Goal: Communication & Community: Answer question/provide support

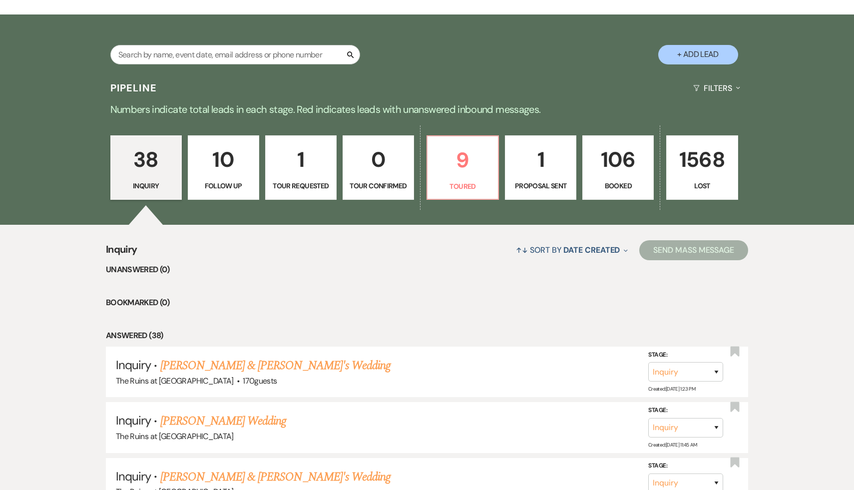
click at [622, 158] on p "106" at bounding box center [618, 159] width 58 height 33
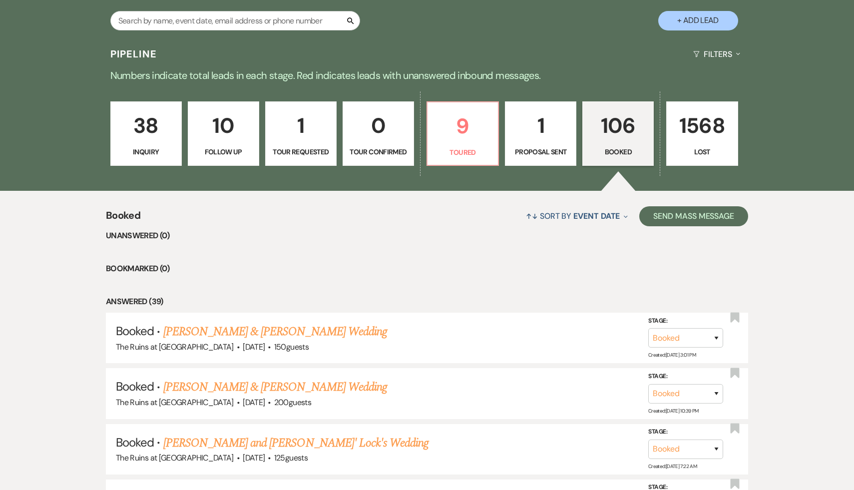
scroll to position [210, 0]
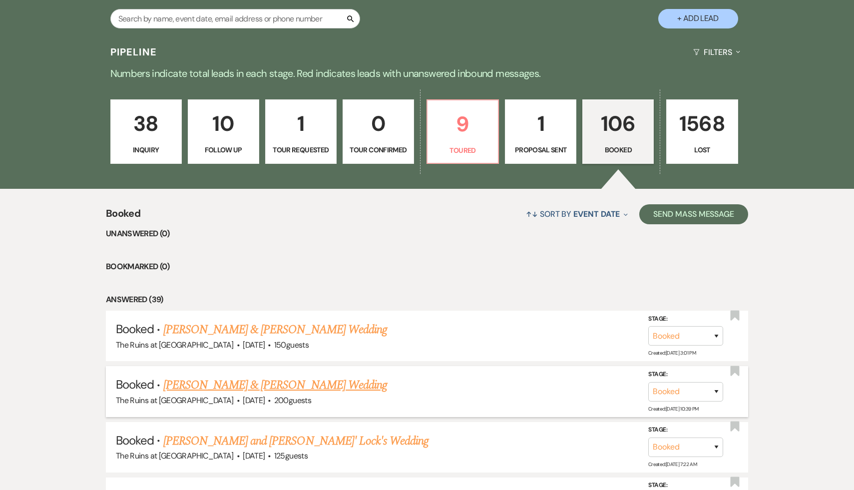
click at [288, 383] on link "[PERSON_NAME] & [PERSON_NAME] Wedding" at bounding box center [275, 385] width 224 height 18
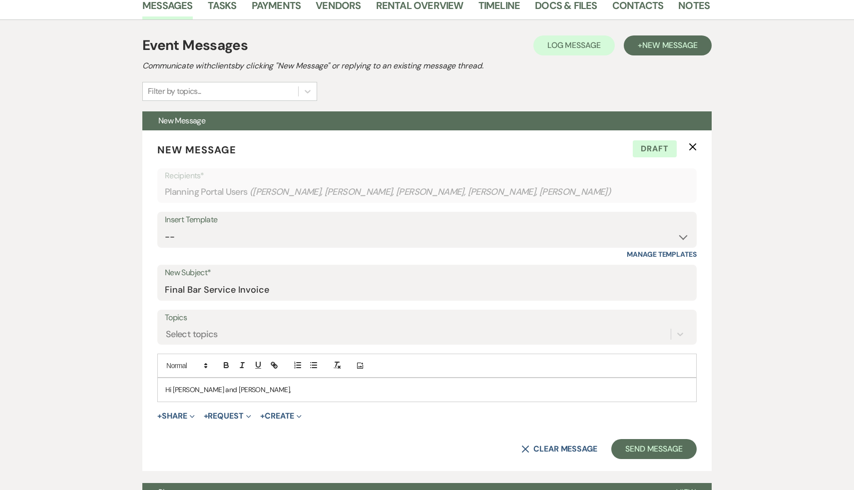
scroll to position [184, 0]
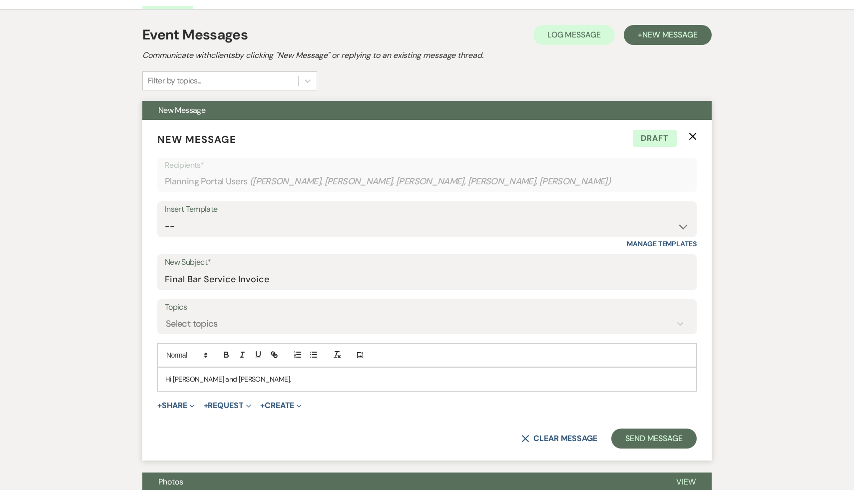
click at [259, 386] on div "Hi [PERSON_NAME] and [PERSON_NAME]," at bounding box center [427, 378] width 538 height 23
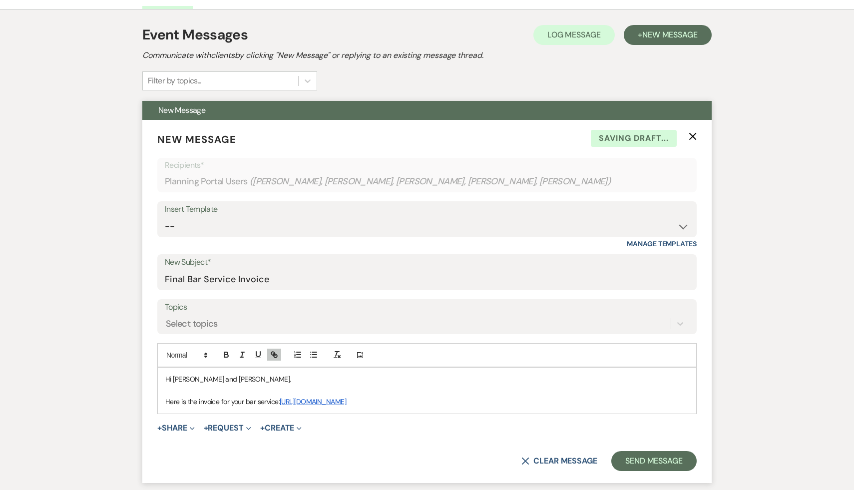
click at [346, 403] on link "https://customer.billergenie.com/MTc1NDc=/Invoices/DetailInfo/qa9xenz3m0ox/am0g…" at bounding box center [313, 401] width 66 height 9
click at [416, 418] on link "https://customer.billergenie.com/MTc1NDc=/Invoices/DetailInfo/qa9xenz3m0ox/am0g…" at bounding box center [394, 420] width 63 height 13
click at [684, 226] on select "-- Weven Planning Portal Introduction (Booked Events) Initial Inquiry Response …" at bounding box center [427, 226] width 524 height 19
select select "6065"
click at [165, 217] on select "-- Weven Planning Portal Introduction (Booked Events) Initial Inquiry Response …" at bounding box center [427, 226] width 524 height 19
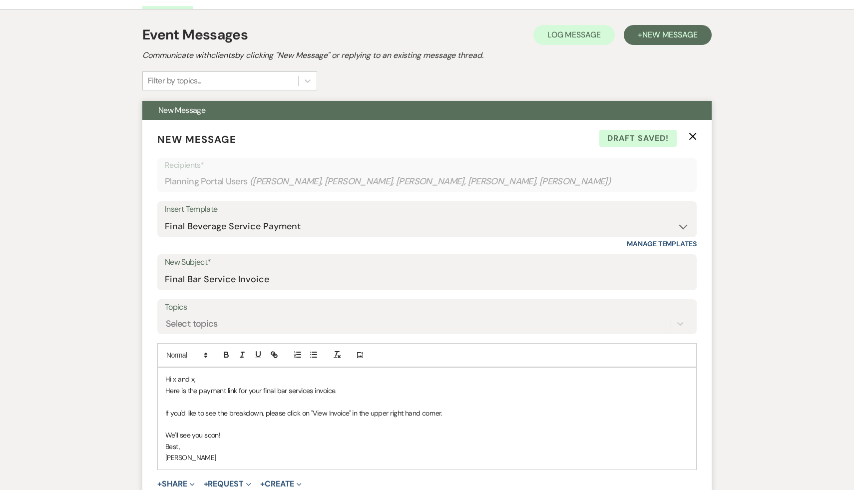
click at [203, 375] on p "Hi x and x," at bounding box center [426, 378] width 523 height 11
click at [503, 411] on p "If you'd like to see the breakdown, please click on "View Invoice" in the upper…" at bounding box center [426, 412] width 523 height 11
click at [407, 391] on p "Here is the payment link for your final bar services invoice." at bounding box center [426, 390] width 523 height 11
click at [403, 390] on link "https://customer.billergenie.com/MTc1NDc=/Invoices/DetailInfo/qa9xenz3m0ox/am0g…" at bounding box center [369, 390] width 66 height 9
click at [482, 411] on link "https://customer.billergenie.com/MTc1NDc=/Invoices/DetailInfo/qa9xenz3m0ox/am0g…" at bounding box center [451, 409] width 63 height 13
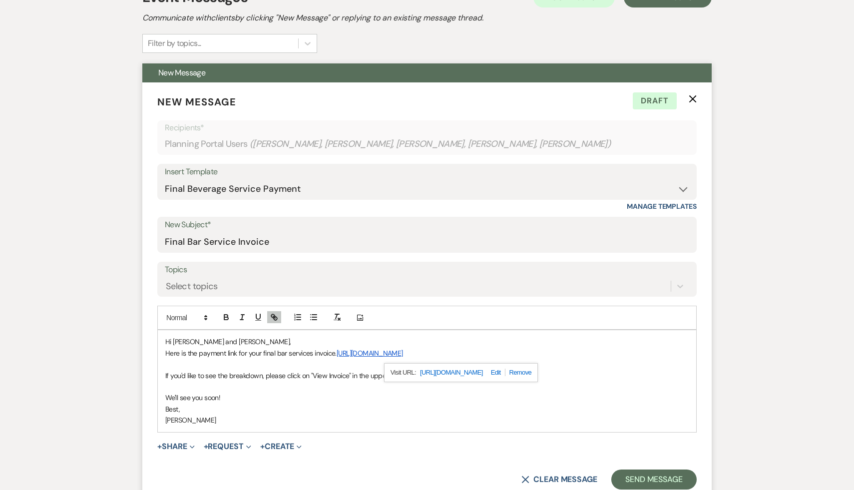
scroll to position [230, 0]
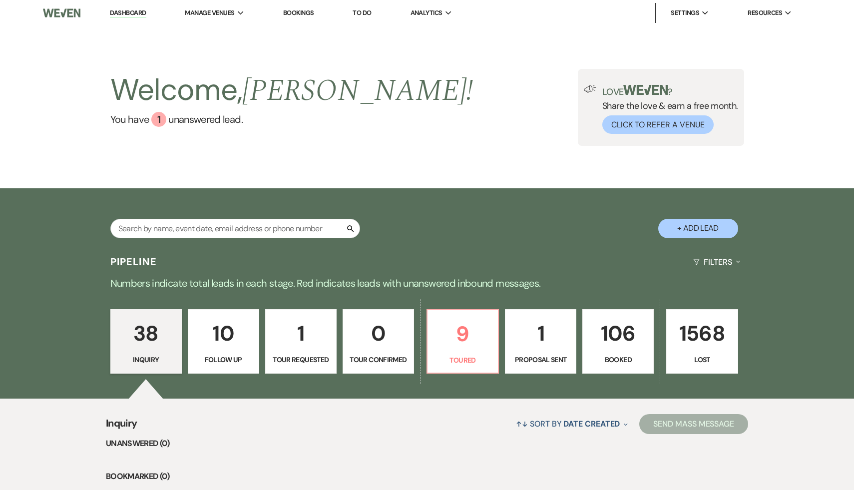
click at [622, 332] on p "106" at bounding box center [618, 333] width 58 height 33
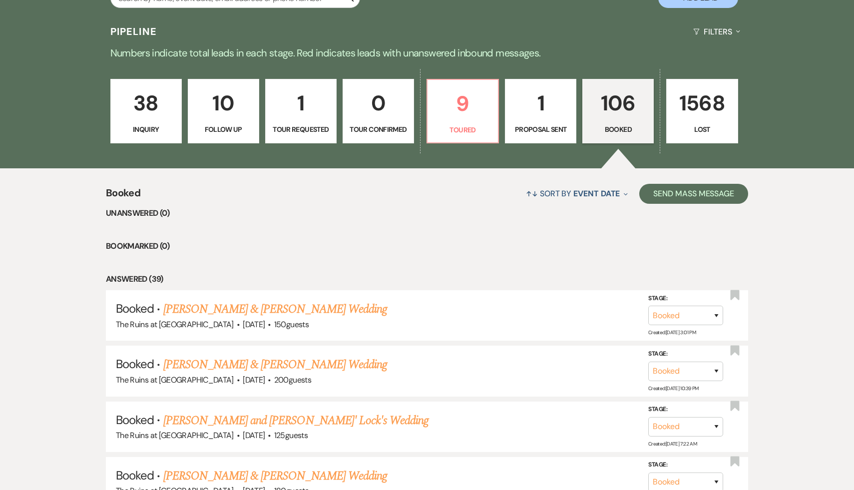
scroll to position [232, 0]
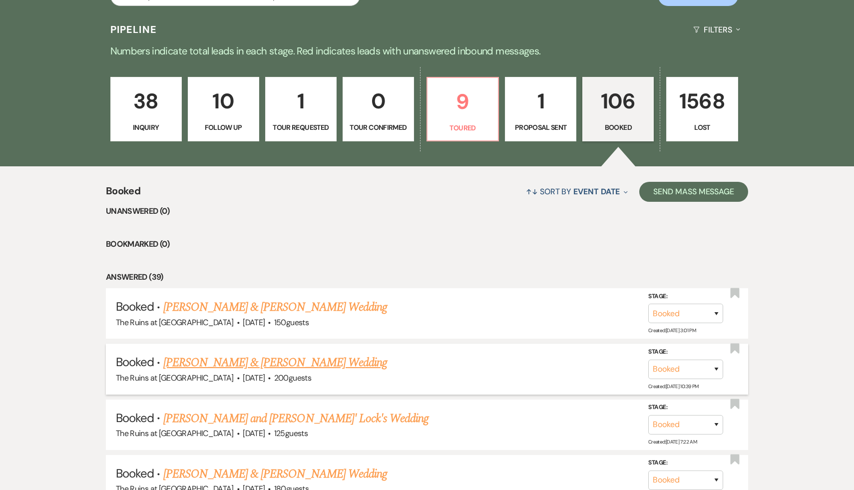
click at [307, 366] on link "[PERSON_NAME] & [PERSON_NAME] Wedding" at bounding box center [275, 362] width 224 height 18
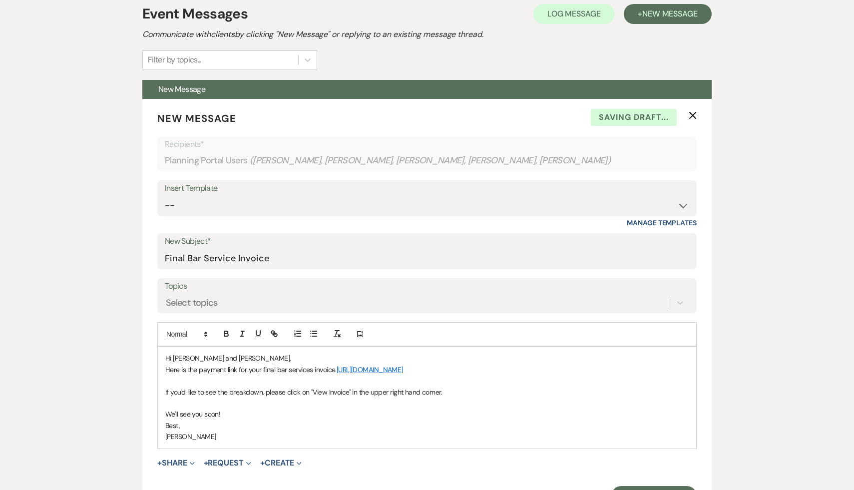
scroll to position [224, 0]
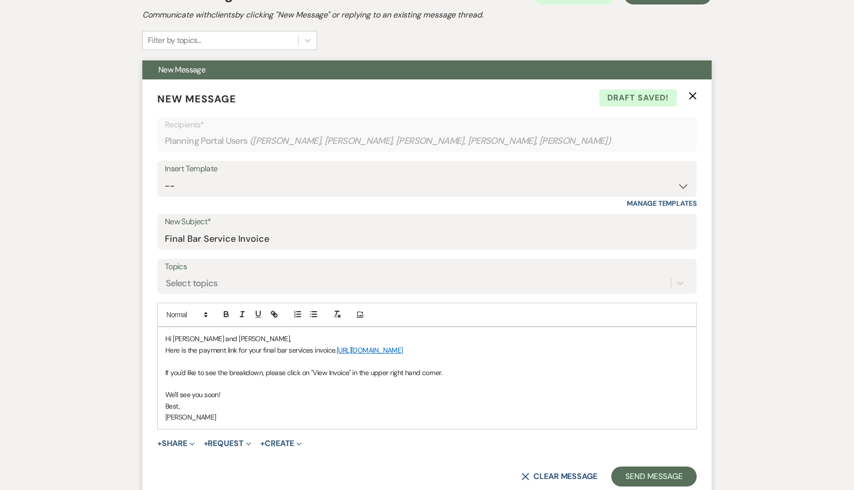
click at [162, 350] on div "Hi Kelly and Joe, Here is the payment link for your final bar services invoice.…" at bounding box center [427, 377] width 538 height 101
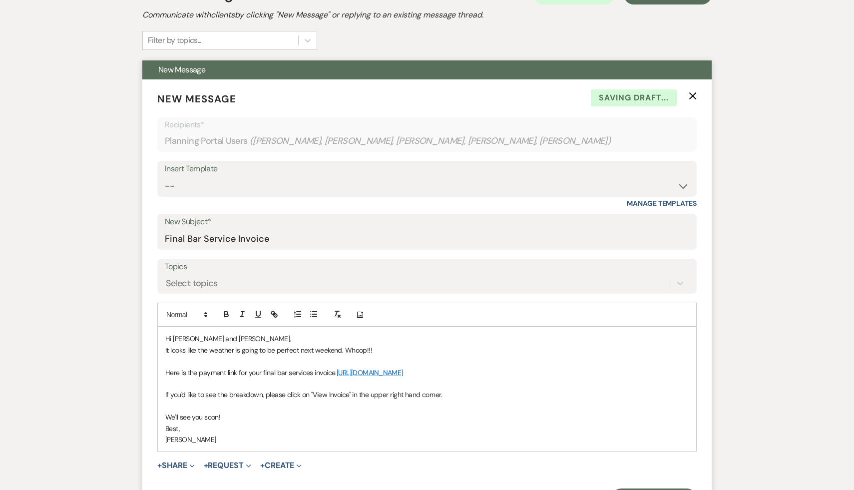
click at [383, 353] on p "It looks like the weather is going to be perfect next weekend. Whoop!!!" at bounding box center [426, 349] width 523 height 11
click at [470, 424] on p "Best," at bounding box center [426, 428] width 523 height 11
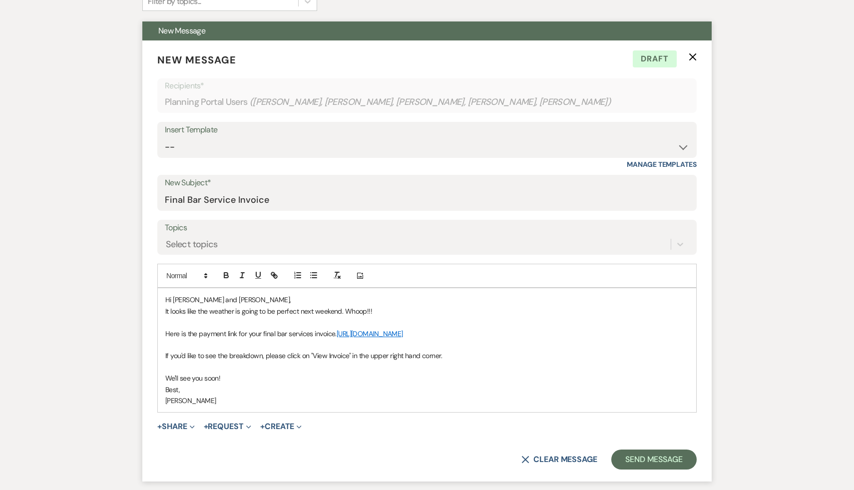
scroll to position [270, 0]
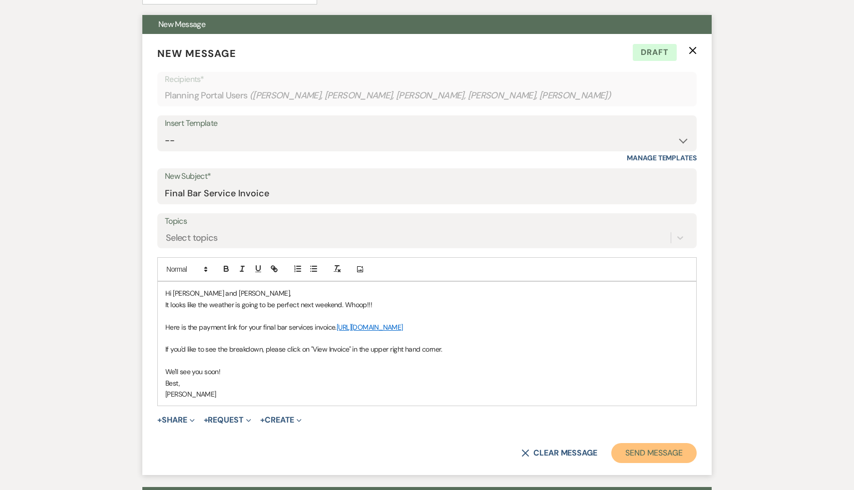
click at [668, 453] on button "Send Message" at bounding box center [653, 453] width 85 height 20
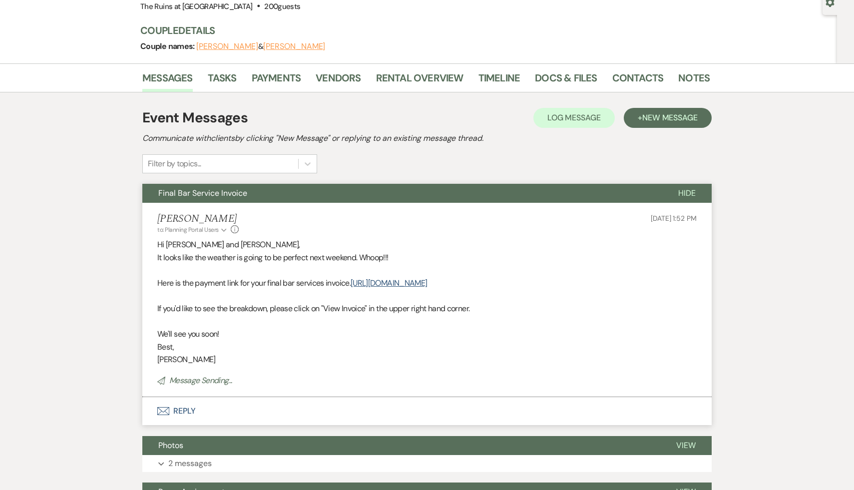
scroll to position [0, 0]
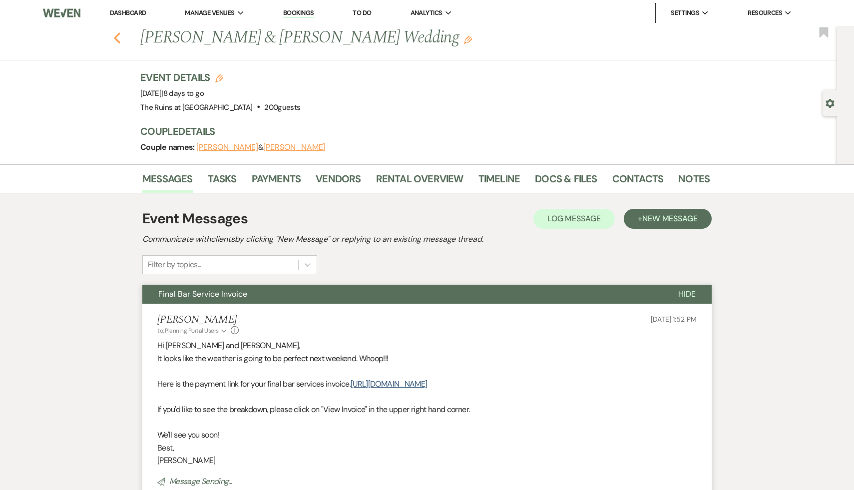
click at [113, 36] on icon "Previous" at bounding box center [116, 38] width 7 height 12
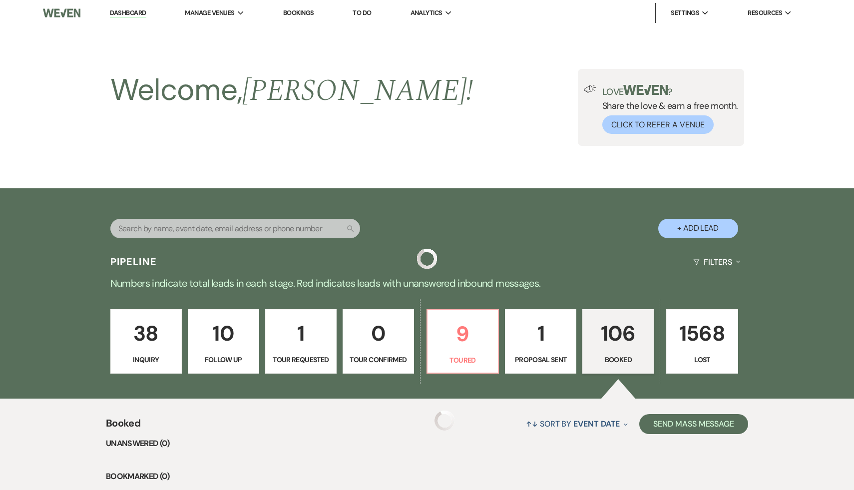
scroll to position [232, 0]
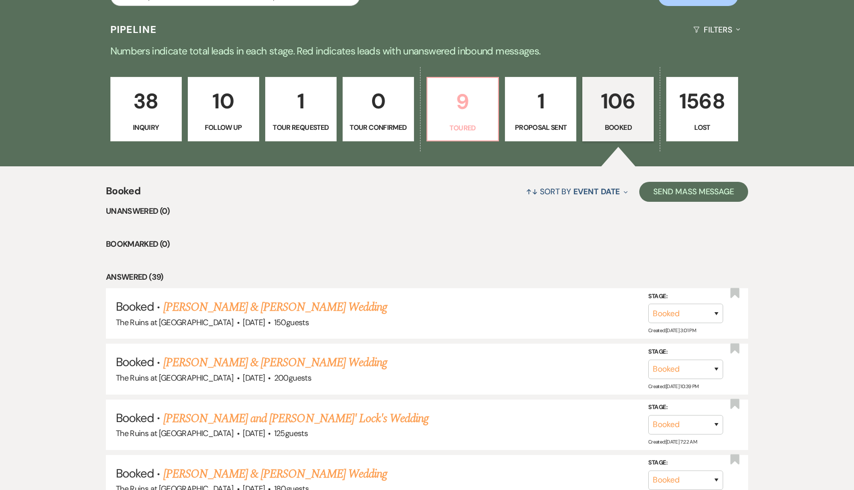
click at [463, 98] on p "9" at bounding box center [462, 101] width 58 height 33
select select "5"
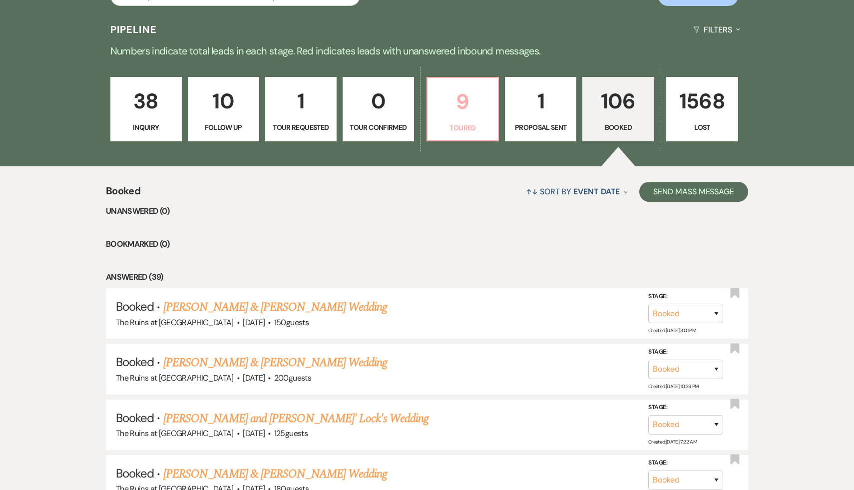
select select "5"
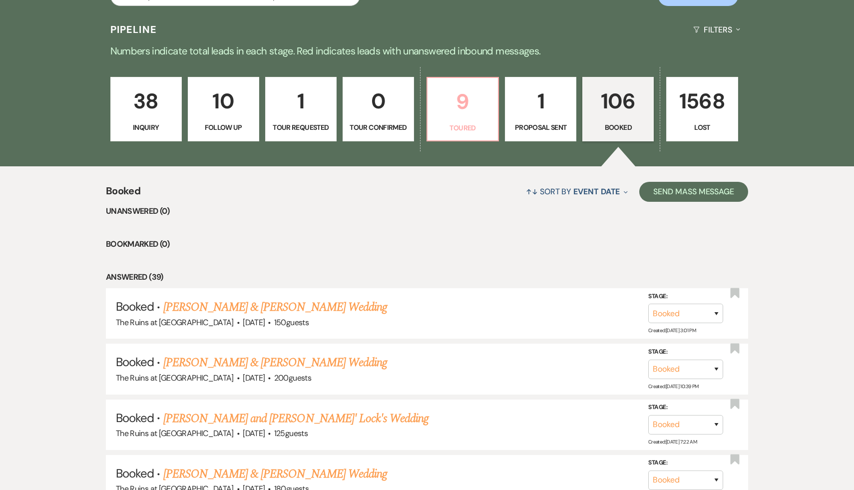
select select "5"
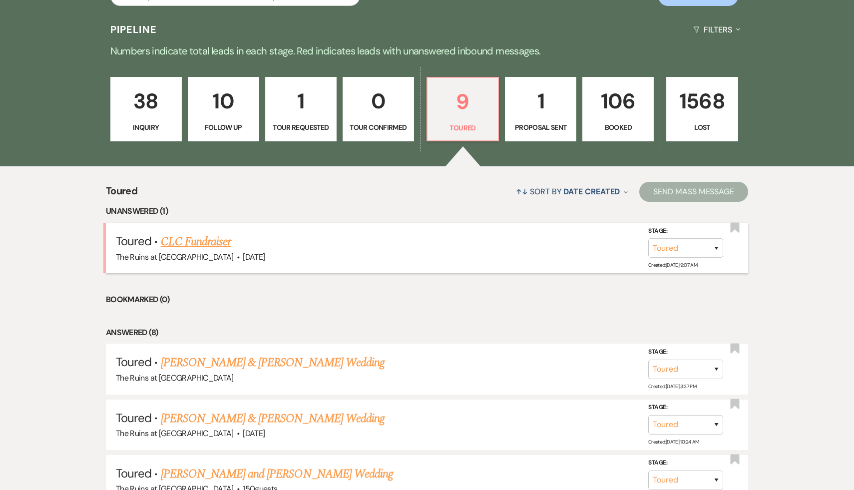
click at [209, 238] on link "CLC Fundraiser" at bounding box center [196, 242] width 70 height 18
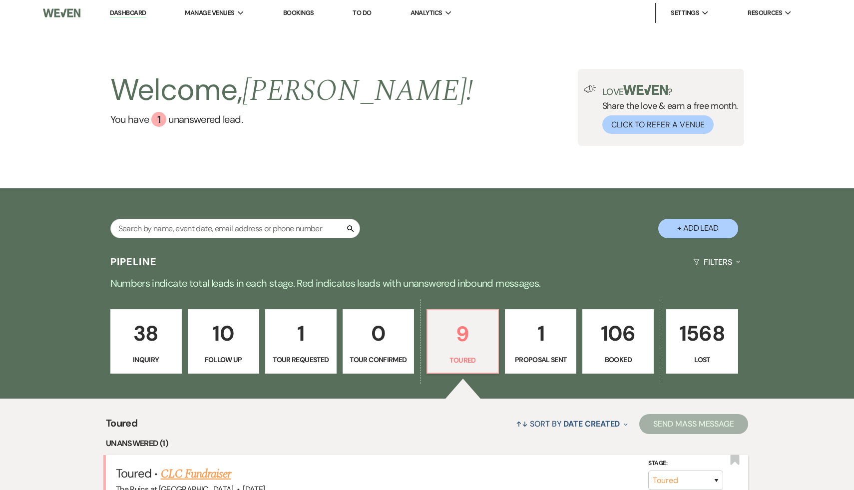
select select "5"
select select "20"
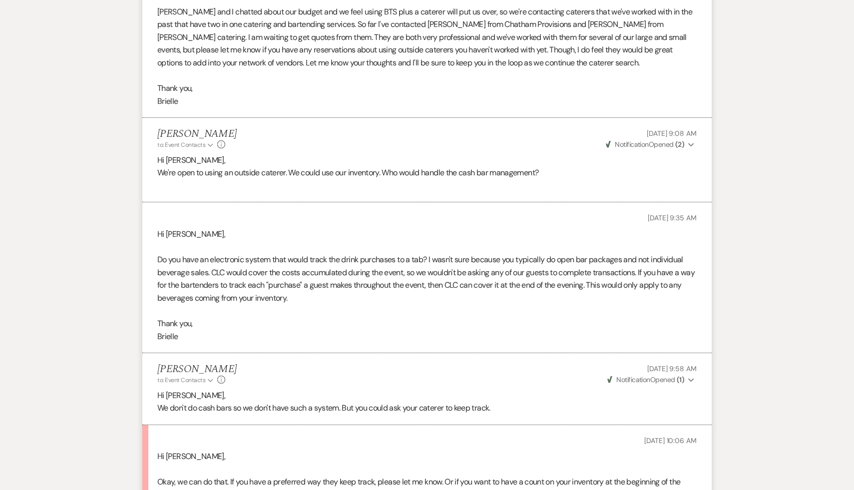
scroll to position [2512, 0]
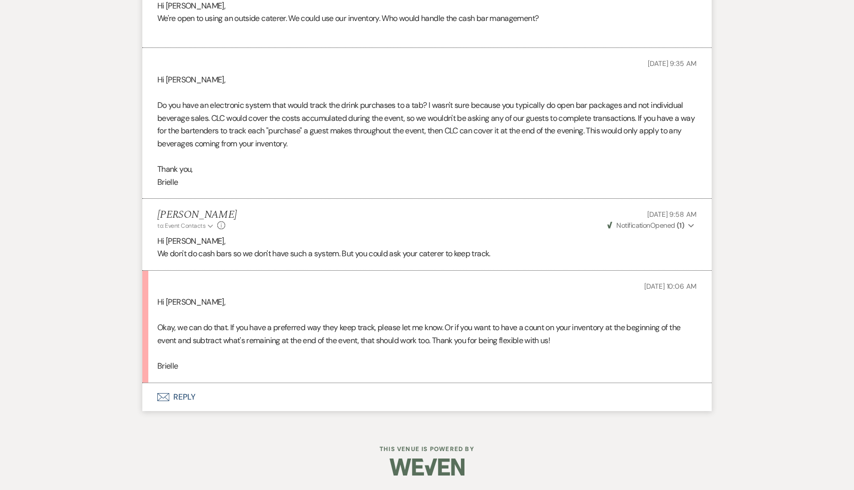
click at [264, 352] on p at bounding box center [426, 353] width 539 height 13
click at [286, 359] on p "Brielle" at bounding box center [426, 365] width 539 height 13
click at [187, 395] on button "Envelope Reply" at bounding box center [426, 397] width 569 height 28
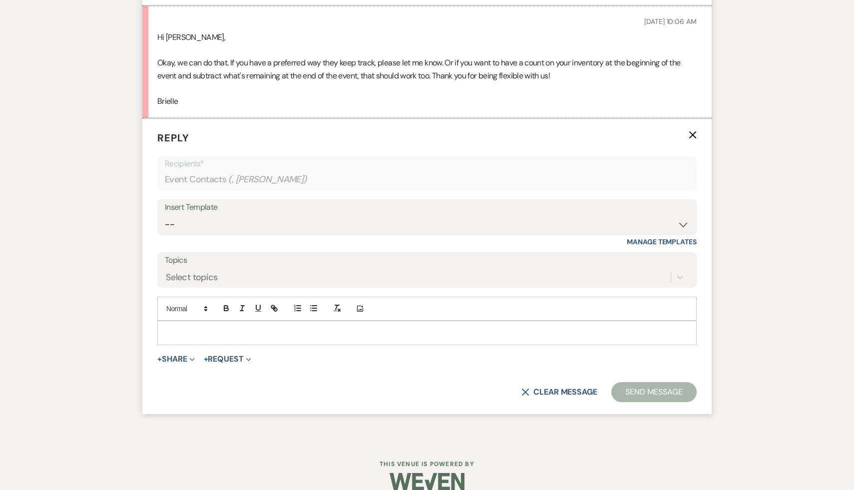
scroll to position [2791, 0]
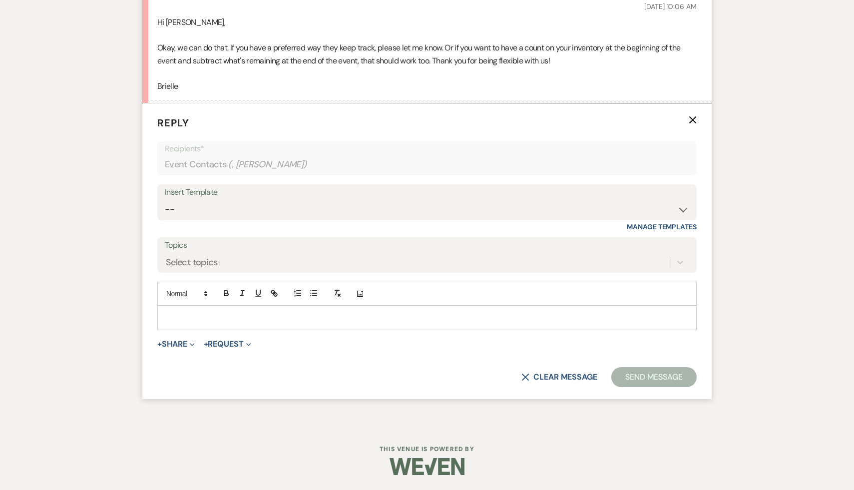
click at [256, 313] on p at bounding box center [426, 317] width 523 height 11
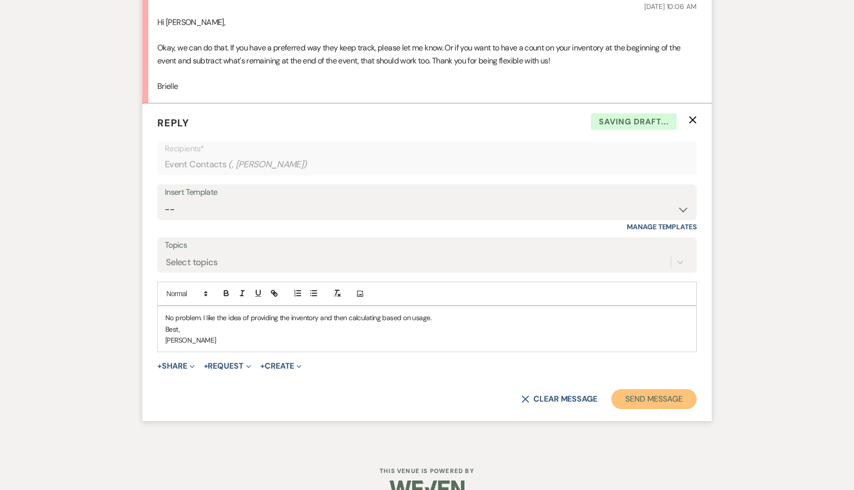
click at [641, 393] on button "Send Message" at bounding box center [653, 399] width 85 height 20
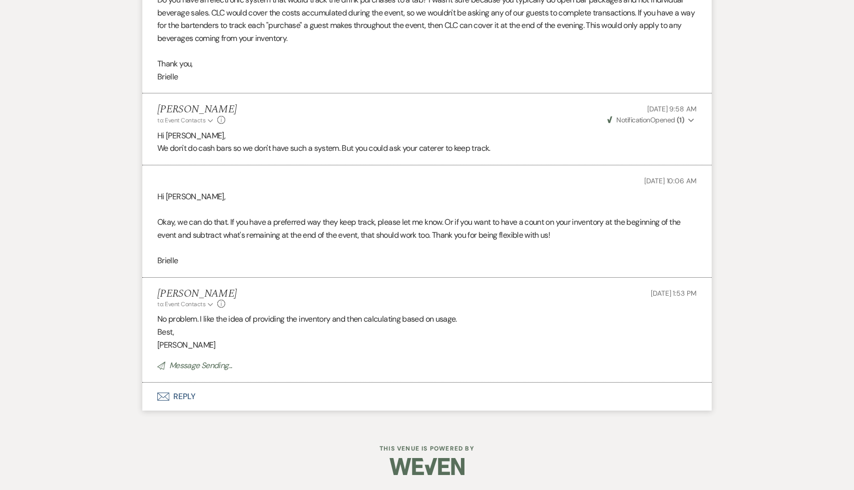
scroll to position [2617, 0]
select select "5"
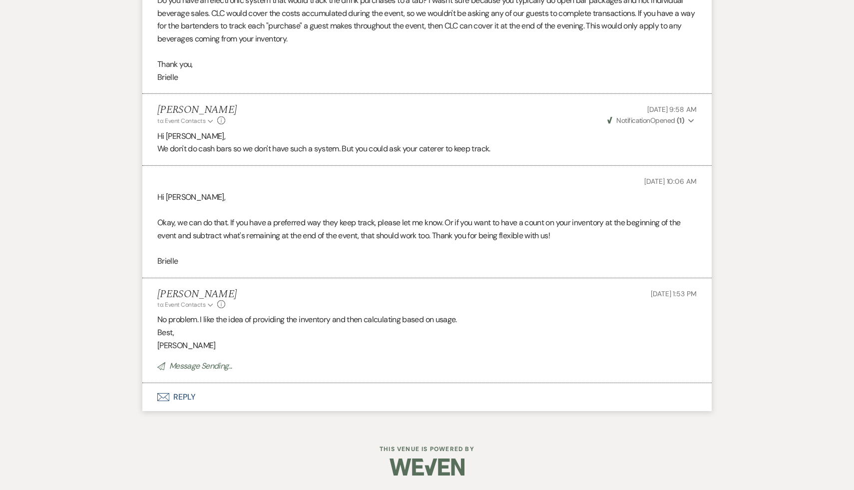
select select "5"
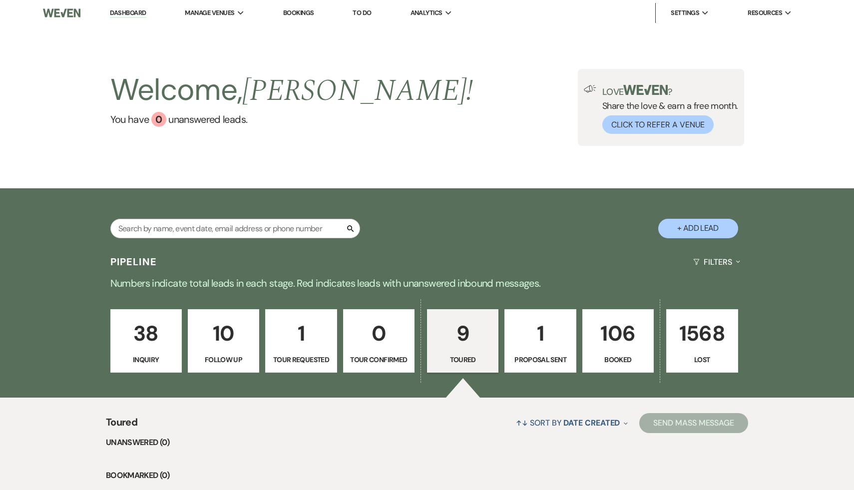
click at [127, 12] on link "Dashboard" at bounding box center [128, 12] width 36 height 9
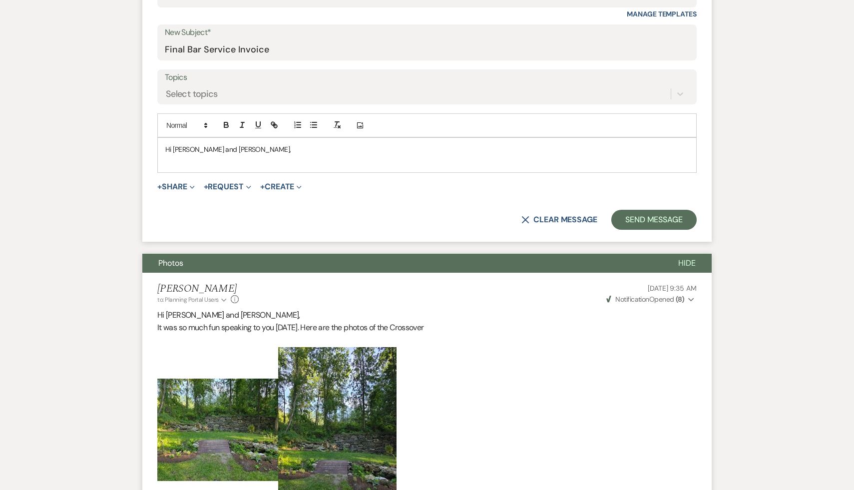
scroll to position [445, 0]
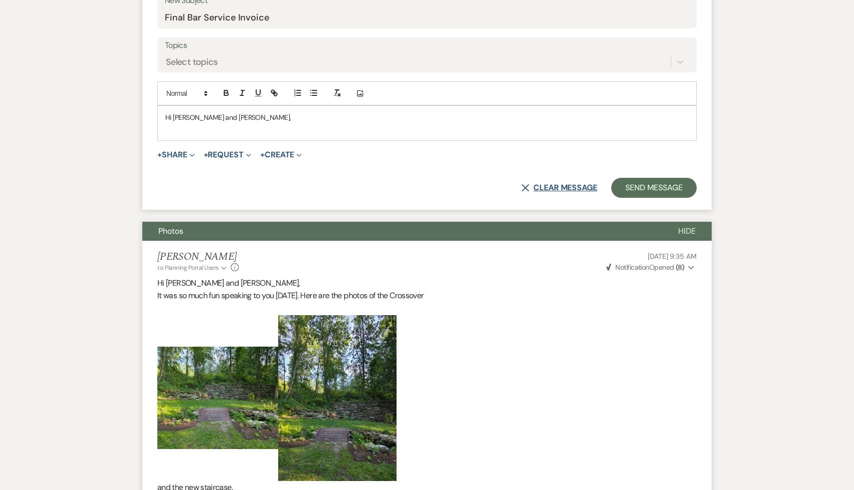
click at [565, 184] on button "X Clear message" at bounding box center [559, 188] width 76 height 8
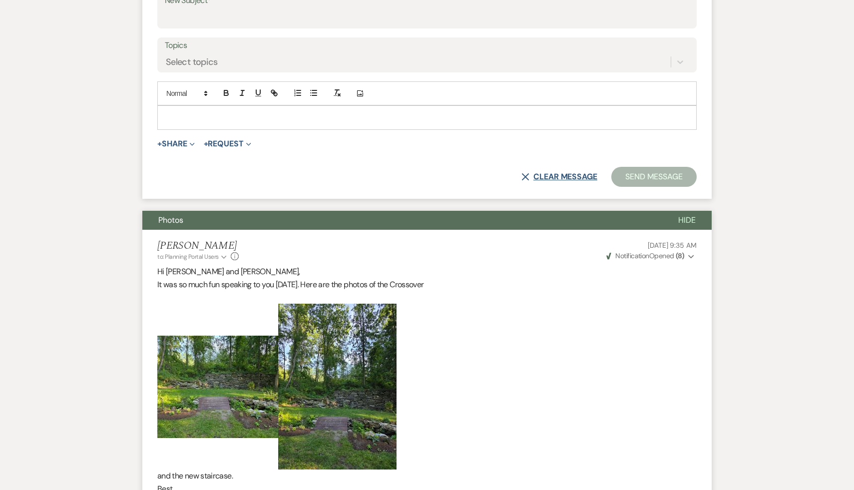
click at [571, 174] on button "X Clear message" at bounding box center [559, 177] width 76 height 8
click at [571, 173] on button "X Clear message" at bounding box center [559, 177] width 76 height 8
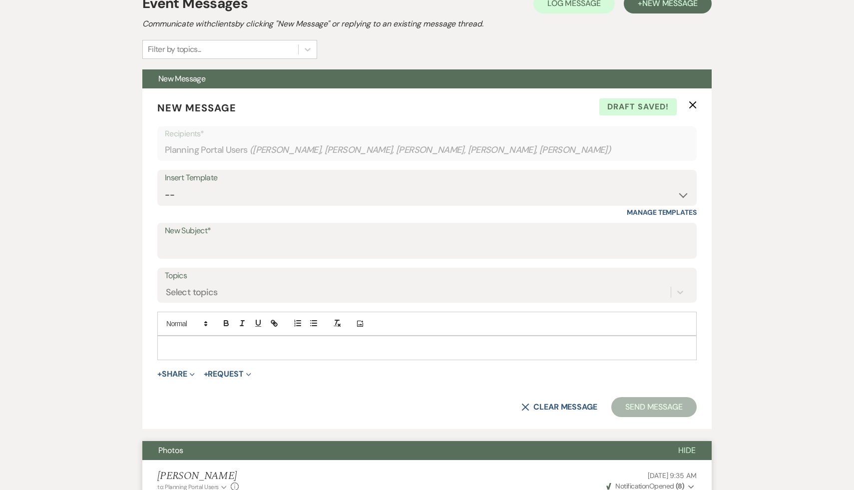
scroll to position [118, 0]
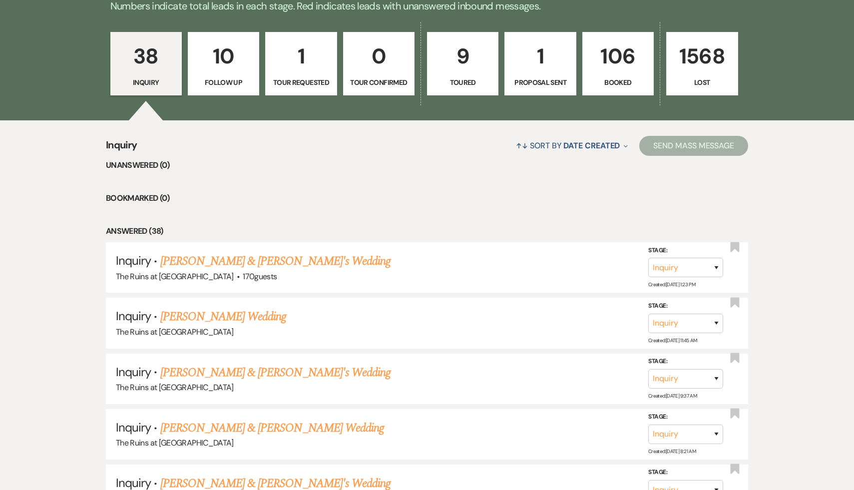
scroll to position [245, 0]
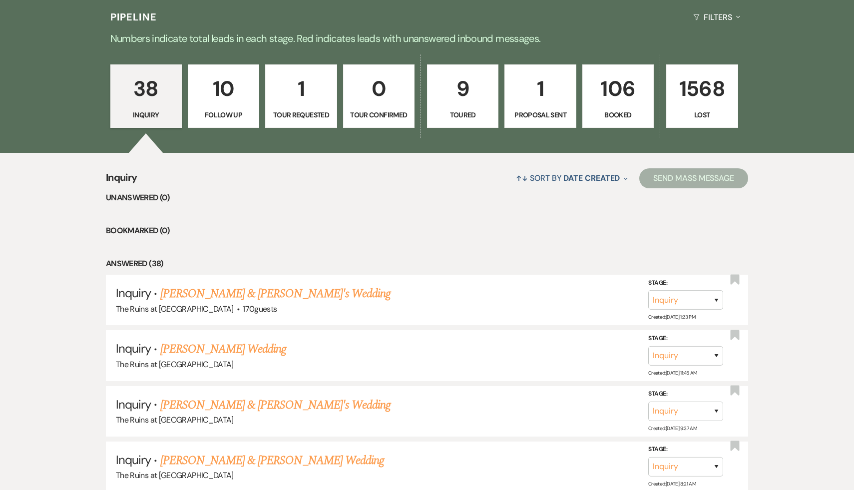
click at [622, 89] on p "106" at bounding box center [618, 88] width 58 height 33
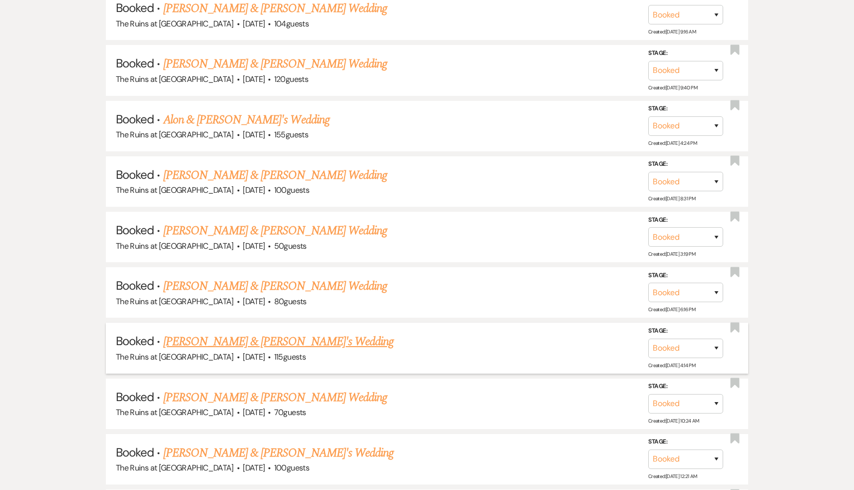
scroll to position [4404, 0]
